Goal: Navigation & Orientation: Understand site structure

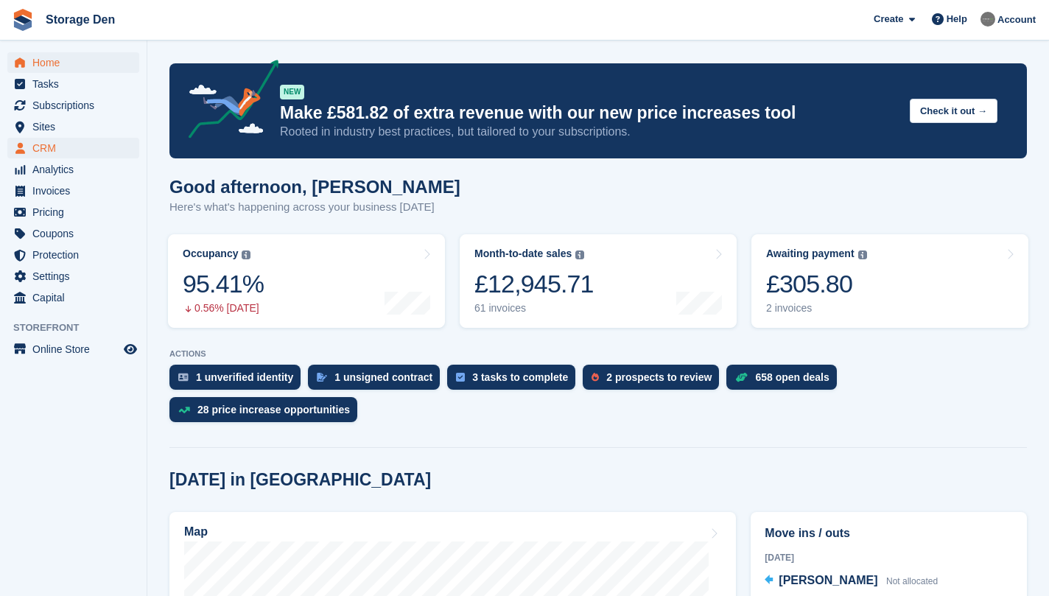
click at [83, 150] on span "CRM" at bounding box center [76, 148] width 88 height 21
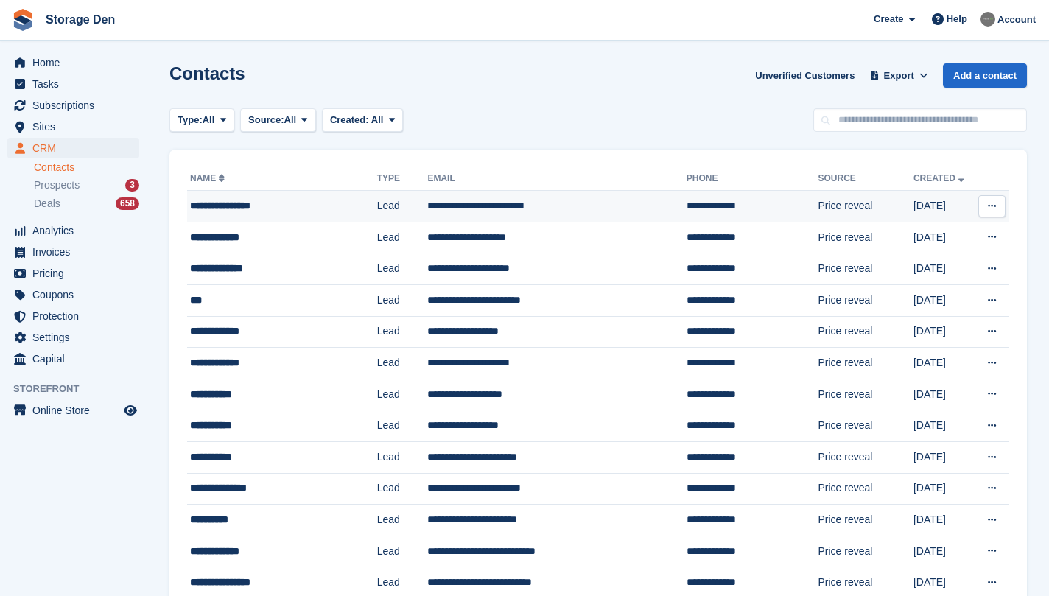
click at [275, 203] on div "**********" at bounding box center [272, 205] width 165 height 15
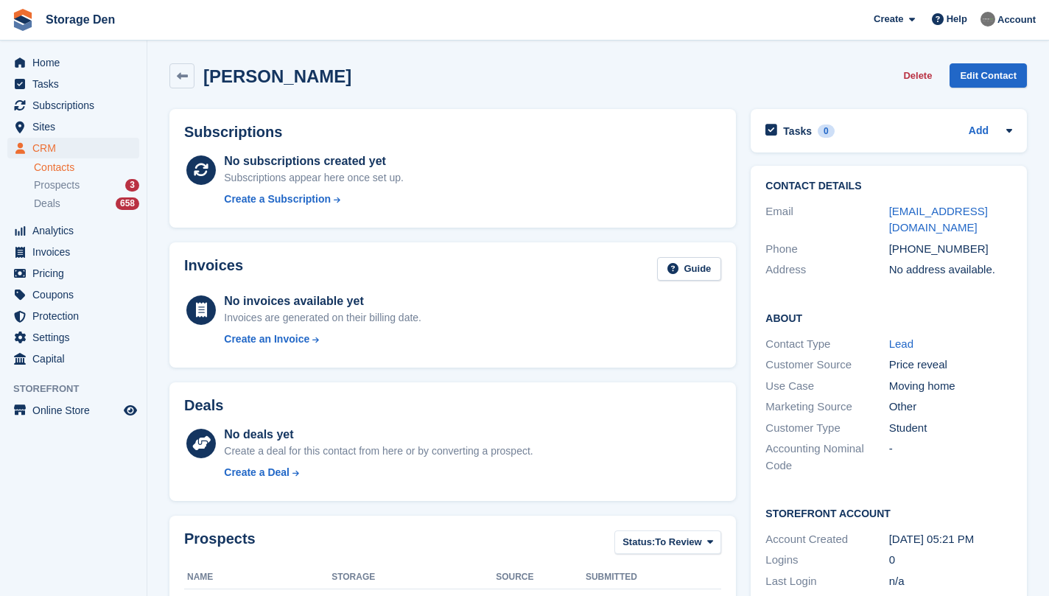
scroll to position [89, 0]
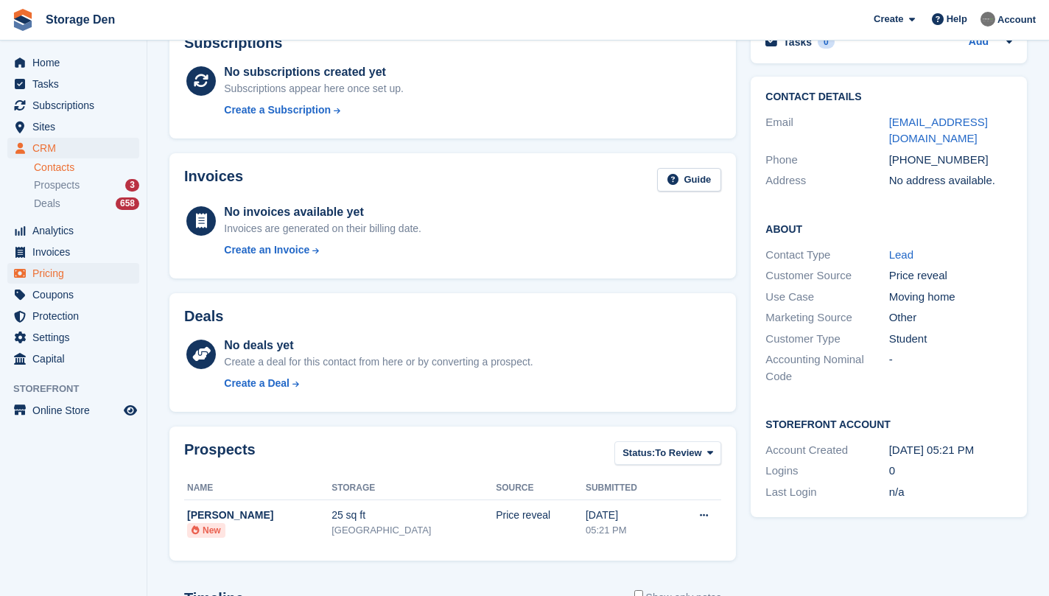
click at [56, 273] on span "Pricing" at bounding box center [76, 273] width 88 height 21
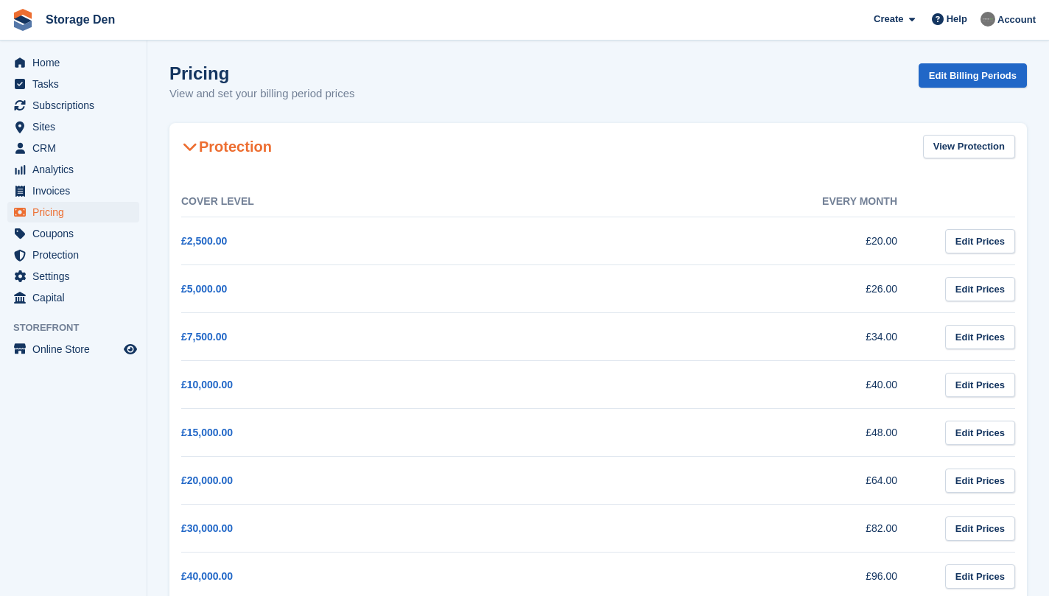
scroll to position [361, 0]
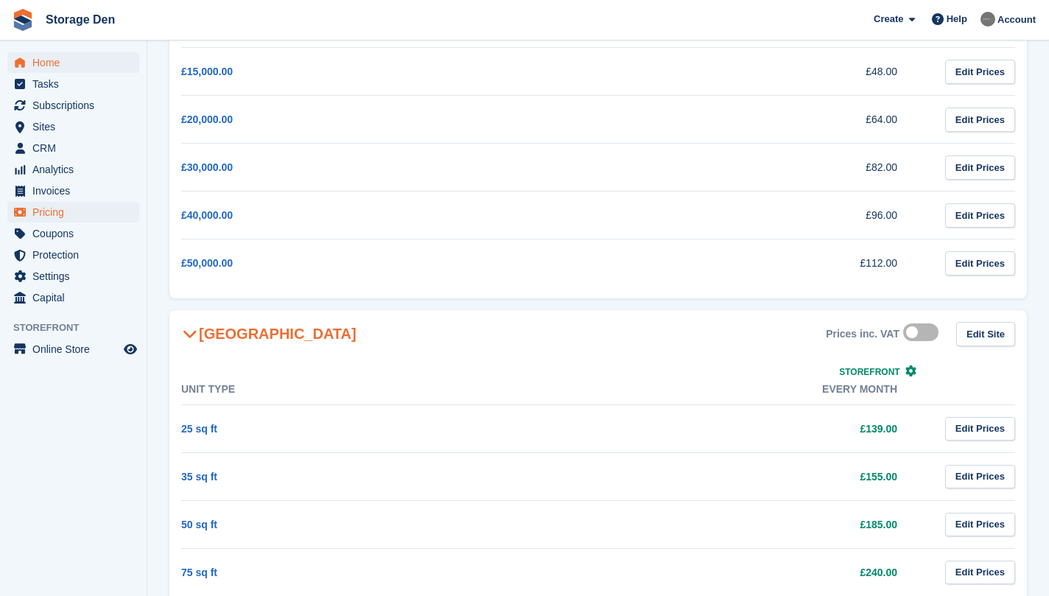
click at [87, 66] on span "Home" at bounding box center [76, 62] width 88 height 21
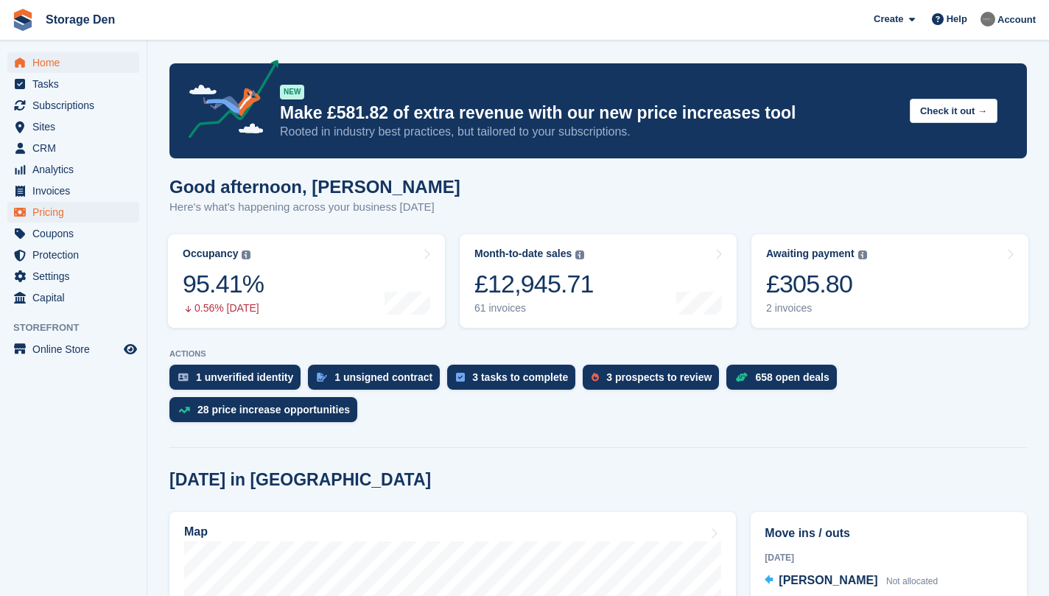
click at [97, 216] on span "Pricing" at bounding box center [76, 212] width 88 height 21
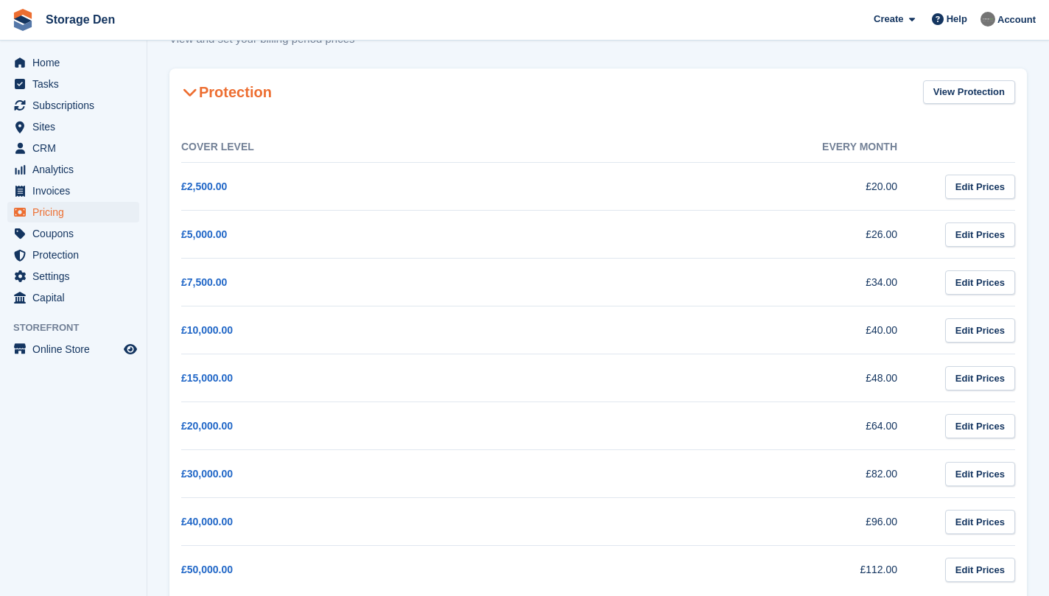
scroll to position [248, 0]
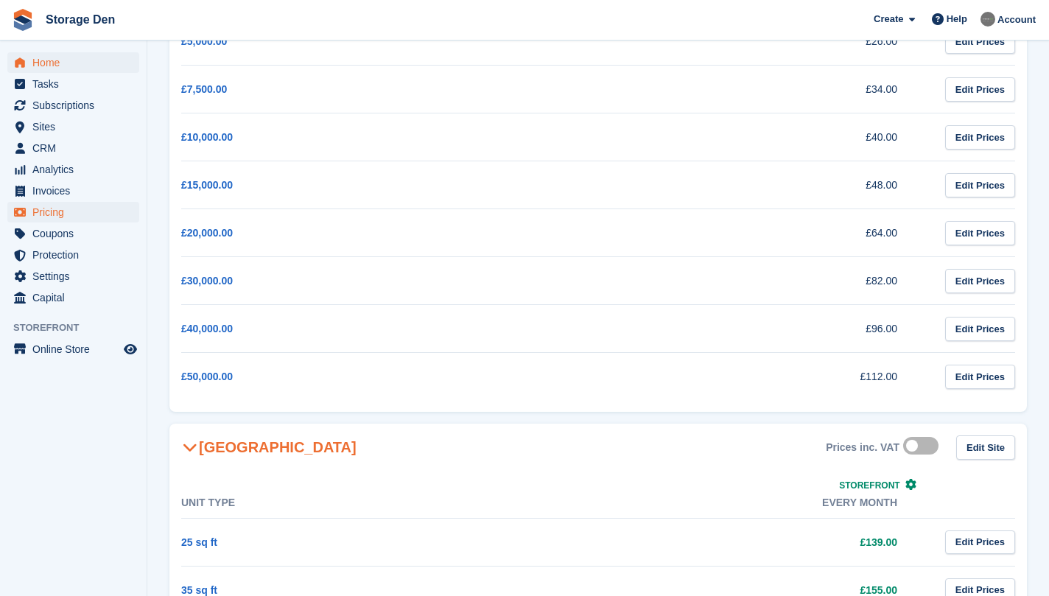
click at [69, 60] on span "Home" at bounding box center [76, 62] width 88 height 21
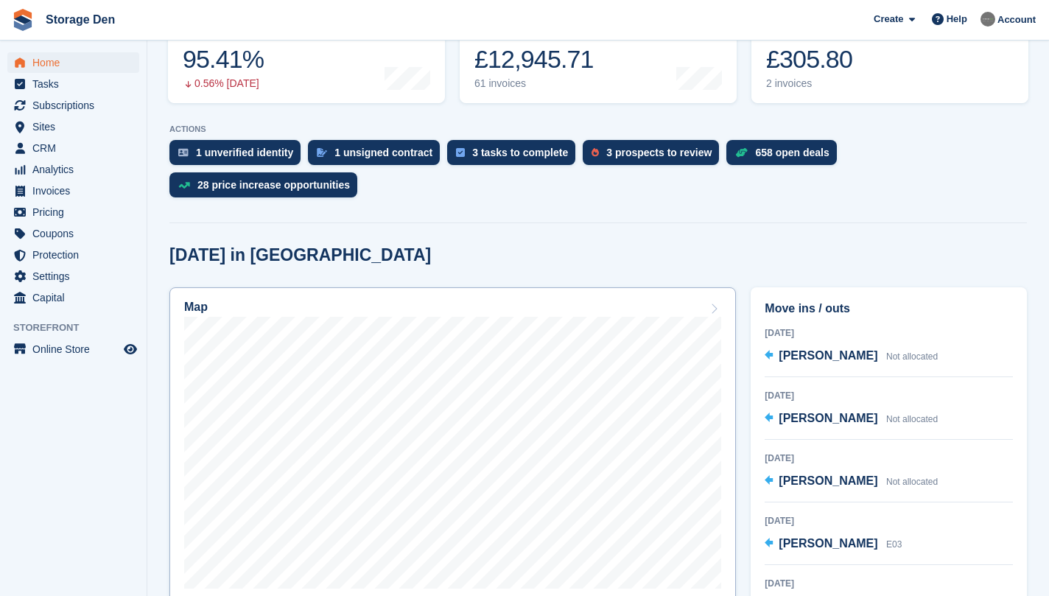
scroll to position [355, 0]
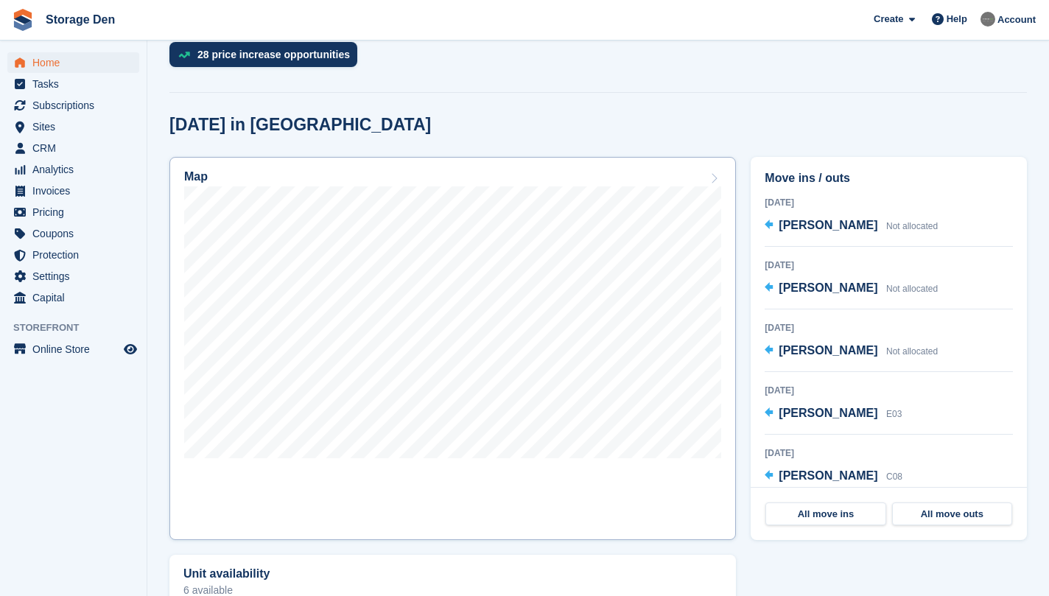
click at [432, 482] on link "Map" at bounding box center [452, 348] width 567 height 383
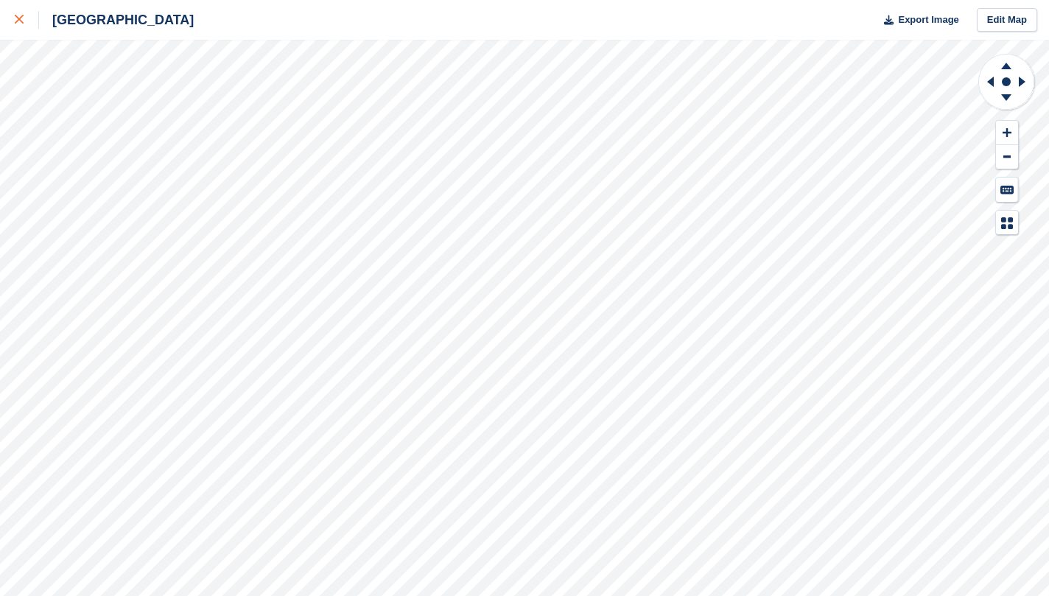
click at [22, 20] on icon at bounding box center [19, 19] width 9 height 9
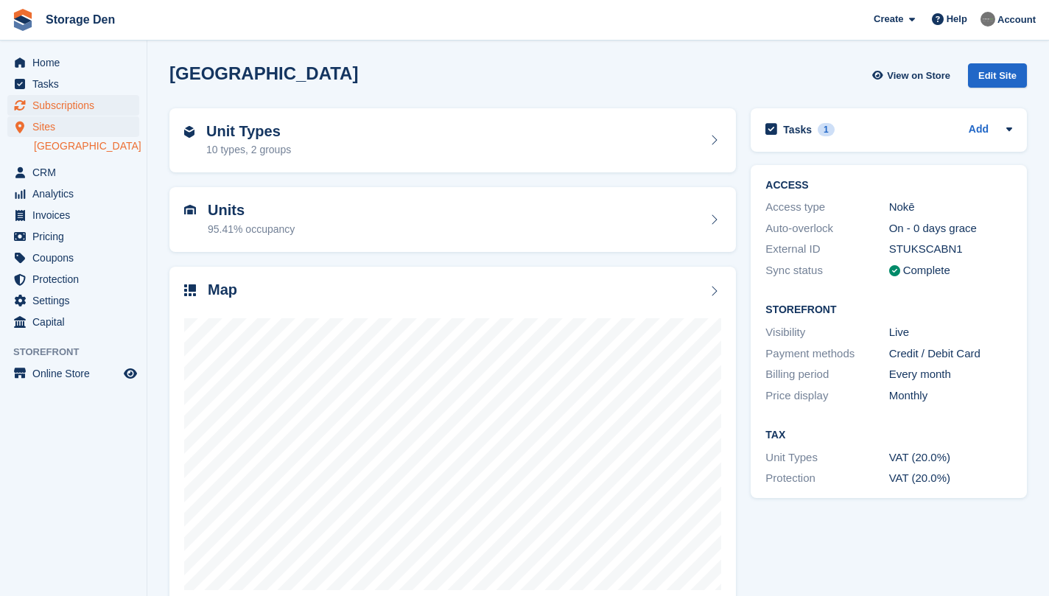
click at [106, 107] on span "Subscriptions" at bounding box center [76, 105] width 88 height 21
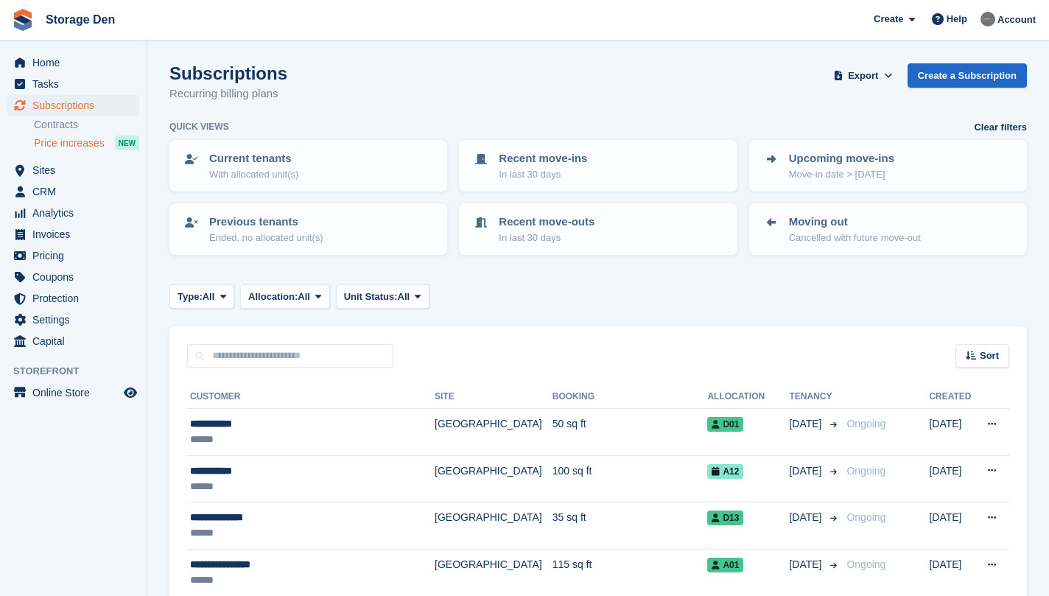
click at [79, 140] on span "Price increases" at bounding box center [69, 143] width 71 height 14
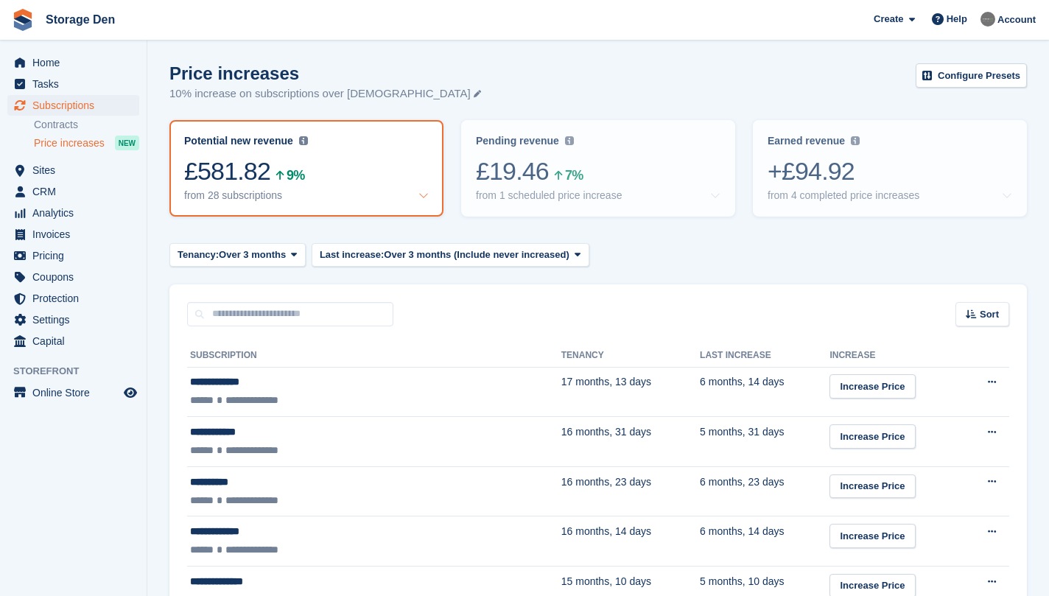
click at [573, 311] on div "Sort Sort by Customer name Tenancy Last increase Tenancy (longest first) Tenanc…" at bounding box center [598, 305] width 858 height 42
click at [80, 259] on span "Pricing" at bounding box center [76, 255] width 88 height 21
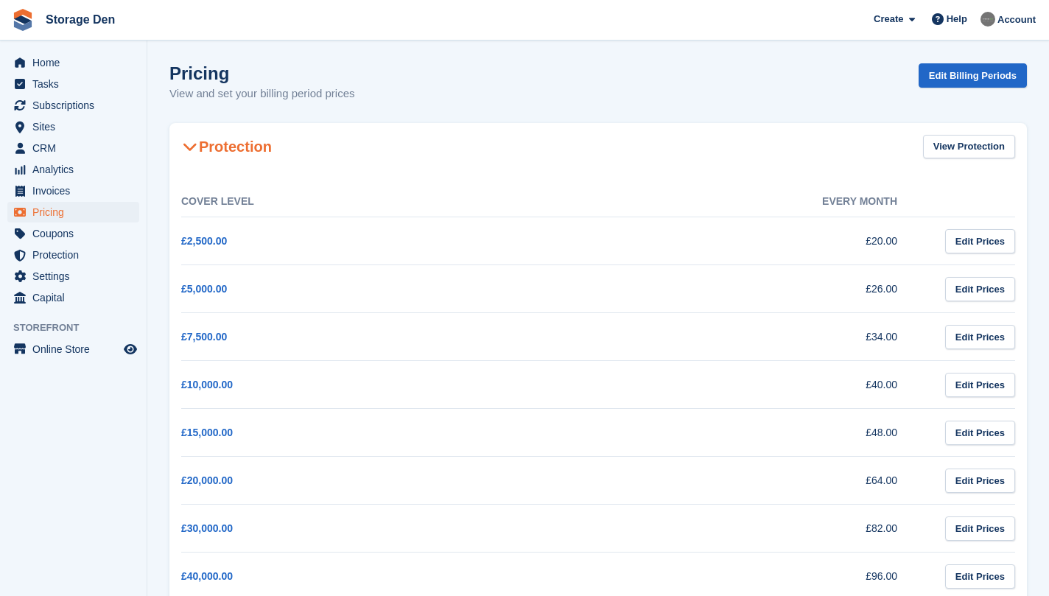
scroll to position [530, 0]
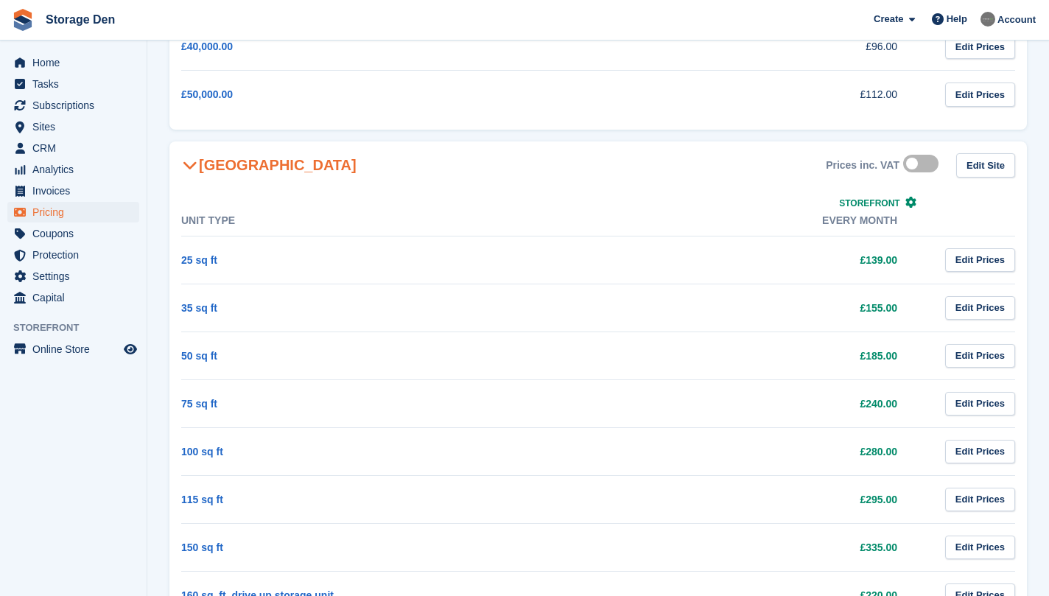
click at [923, 169] on label at bounding box center [923, 164] width 41 height 12
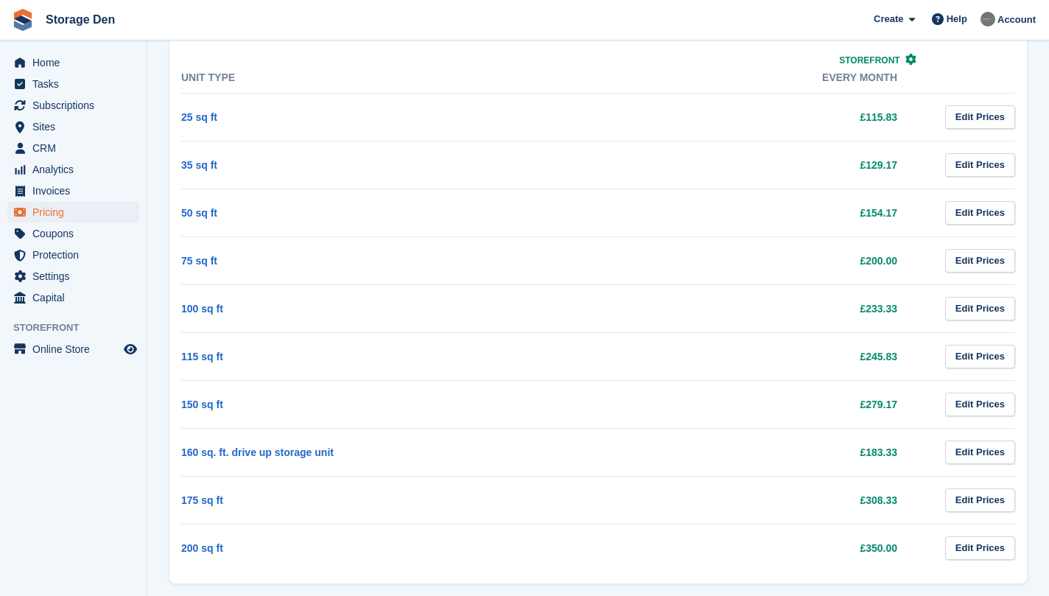
scroll to position [581, 0]
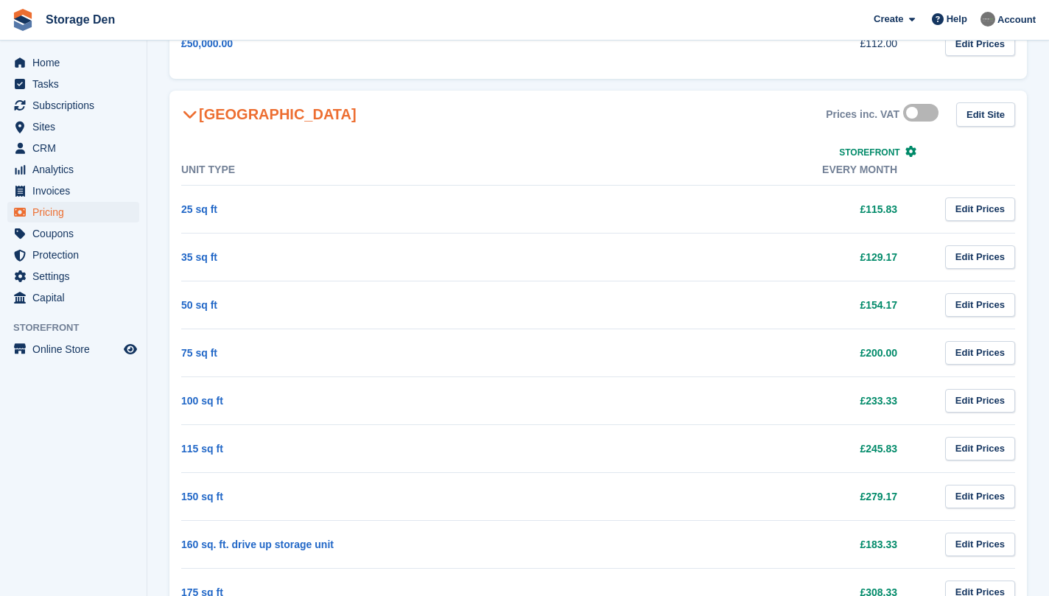
click at [903, 113] on label at bounding box center [923, 113] width 41 height 12
click at [56, 63] on span "Home" at bounding box center [76, 62] width 88 height 21
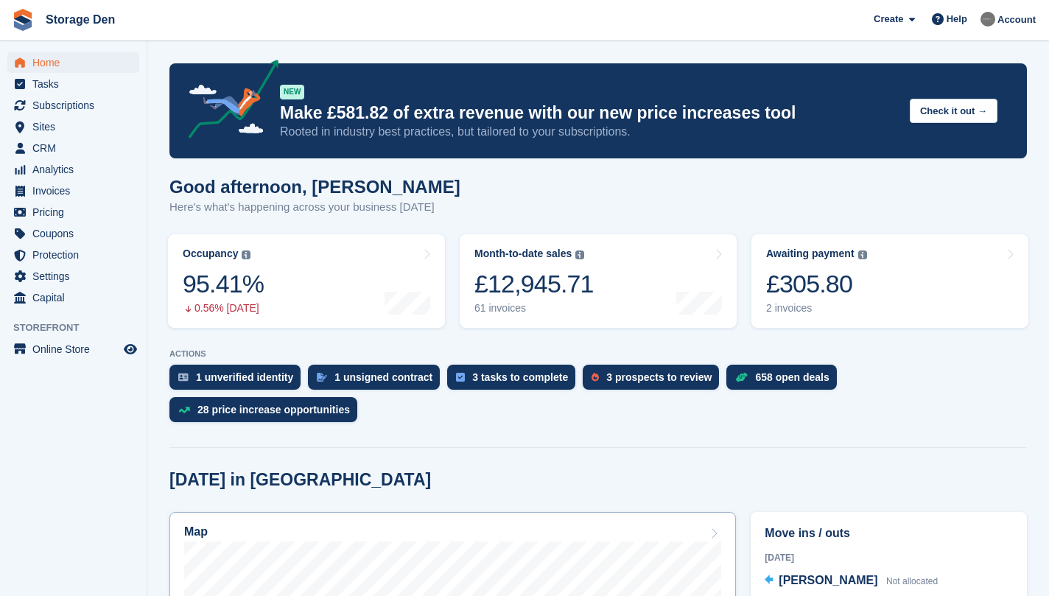
scroll to position [369, 0]
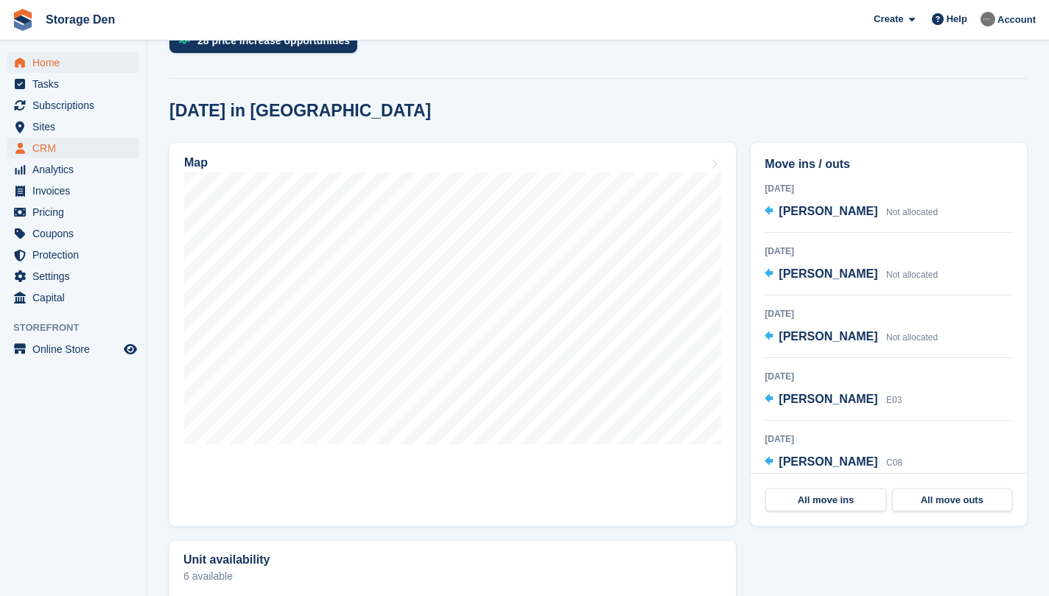
click at [77, 151] on span "CRM" at bounding box center [76, 148] width 88 height 21
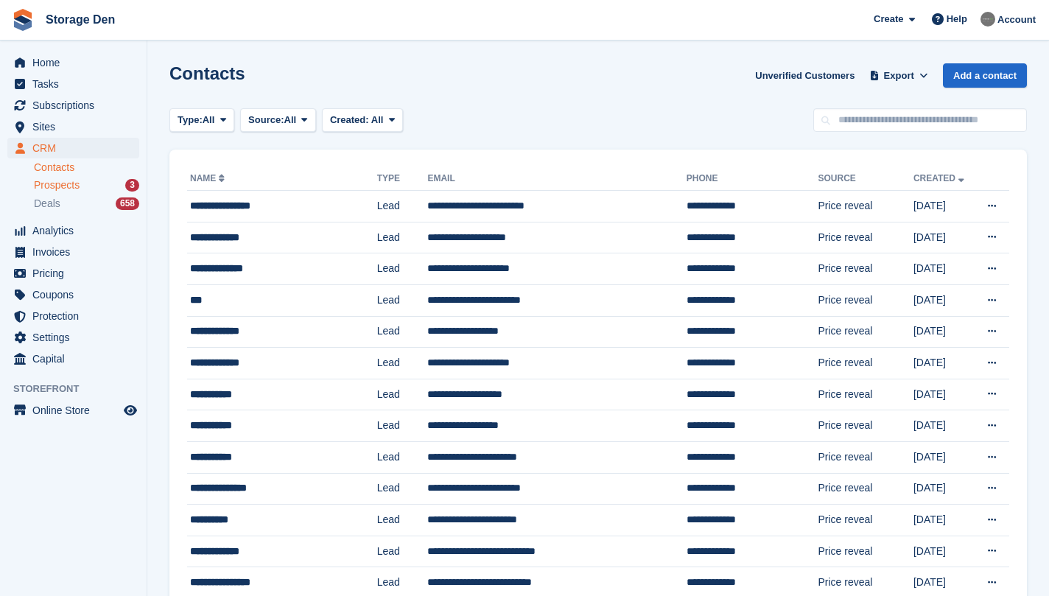
click at [105, 178] on link "Prospects 3" at bounding box center [86, 185] width 105 height 15
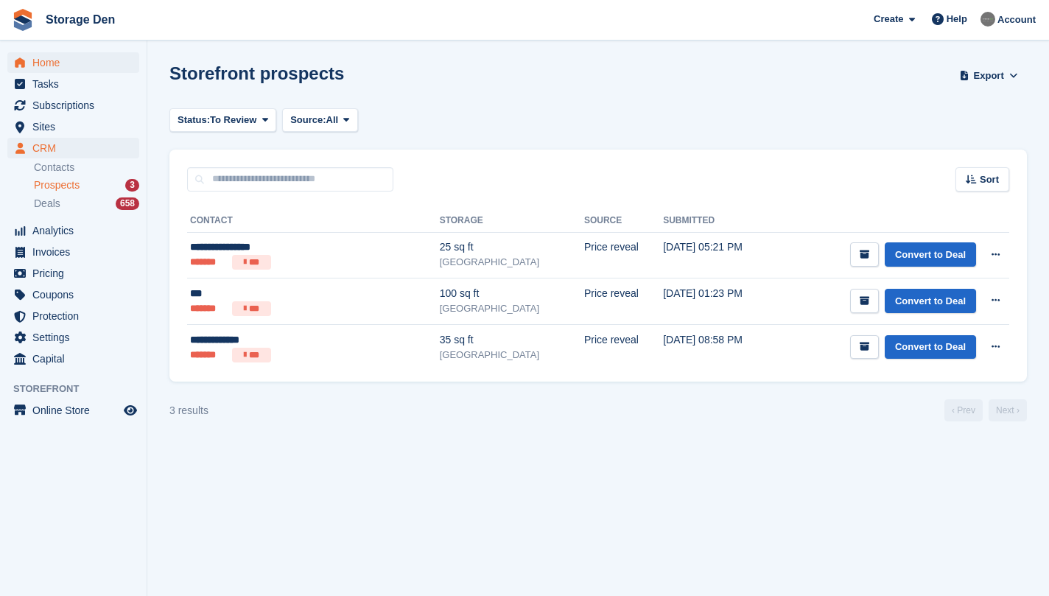
click at [84, 61] on span "Home" at bounding box center [76, 62] width 88 height 21
